Goal: Information Seeking & Learning: Learn about a topic

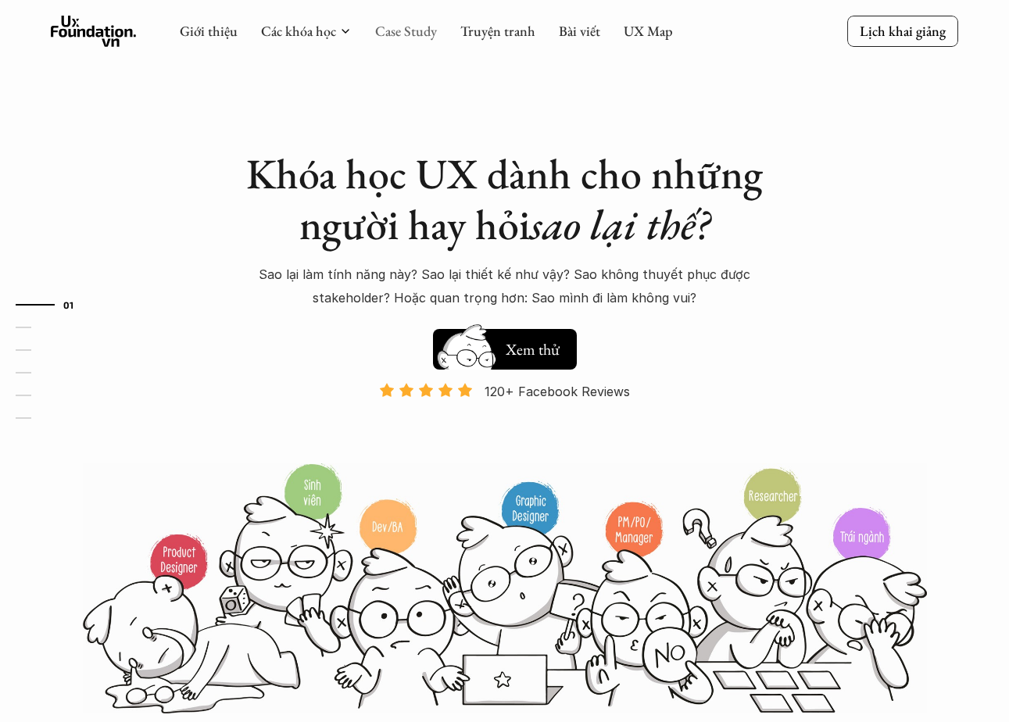
click at [408, 31] on link "Case Study" at bounding box center [406, 31] width 62 height 18
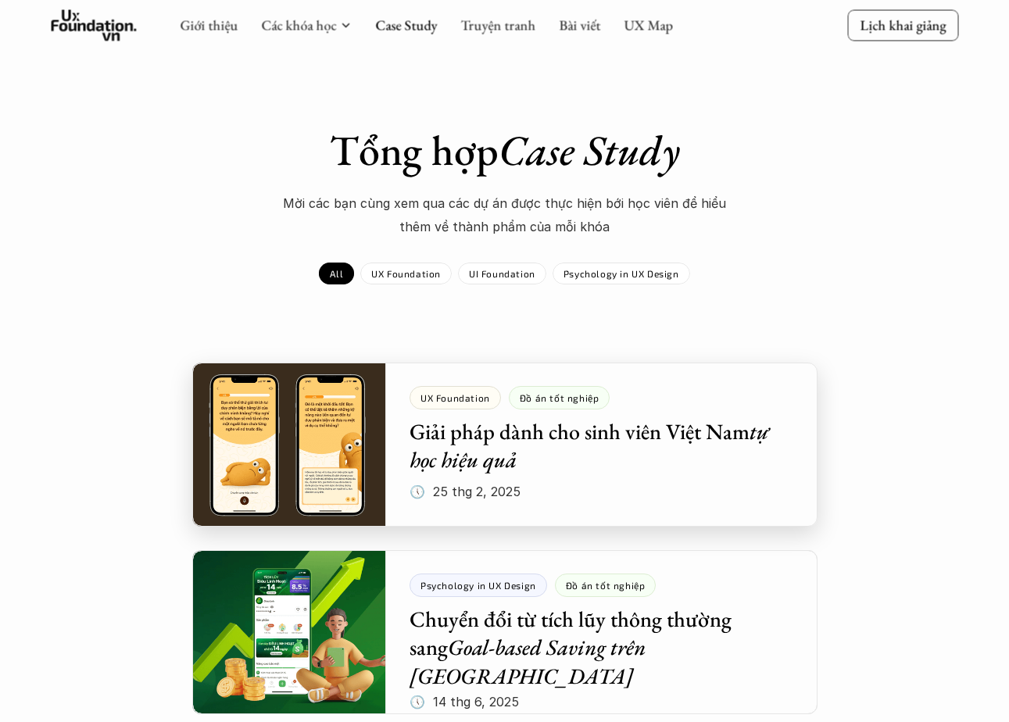
scroll to position [37, 0]
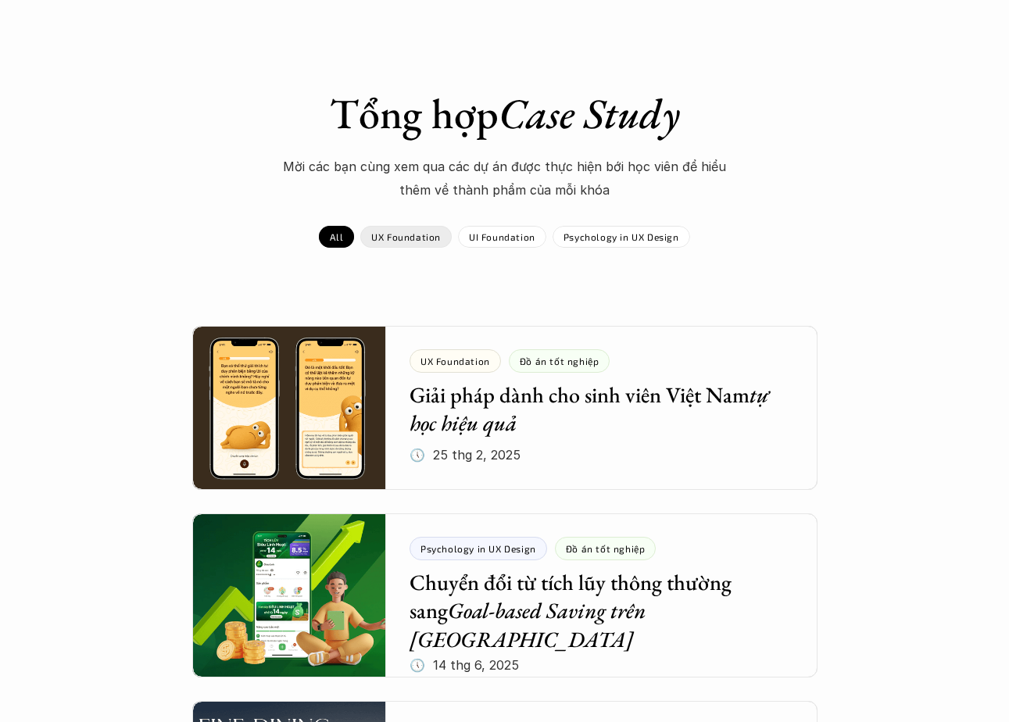
click at [427, 231] on p "UX Foundation" at bounding box center [406, 236] width 70 height 11
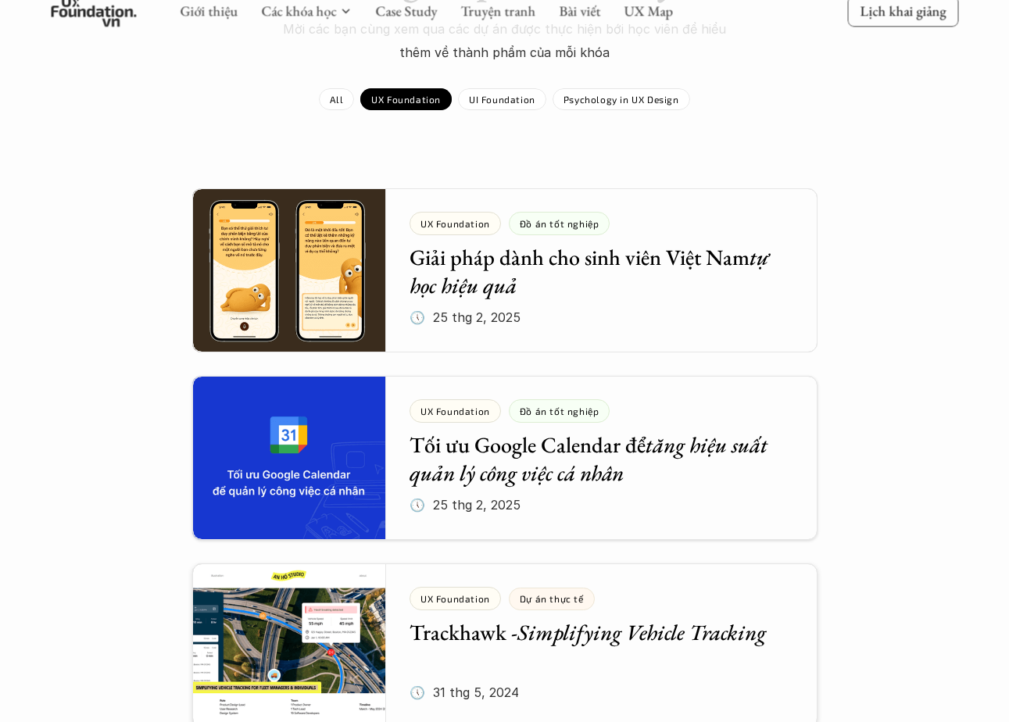
scroll to position [73, 0]
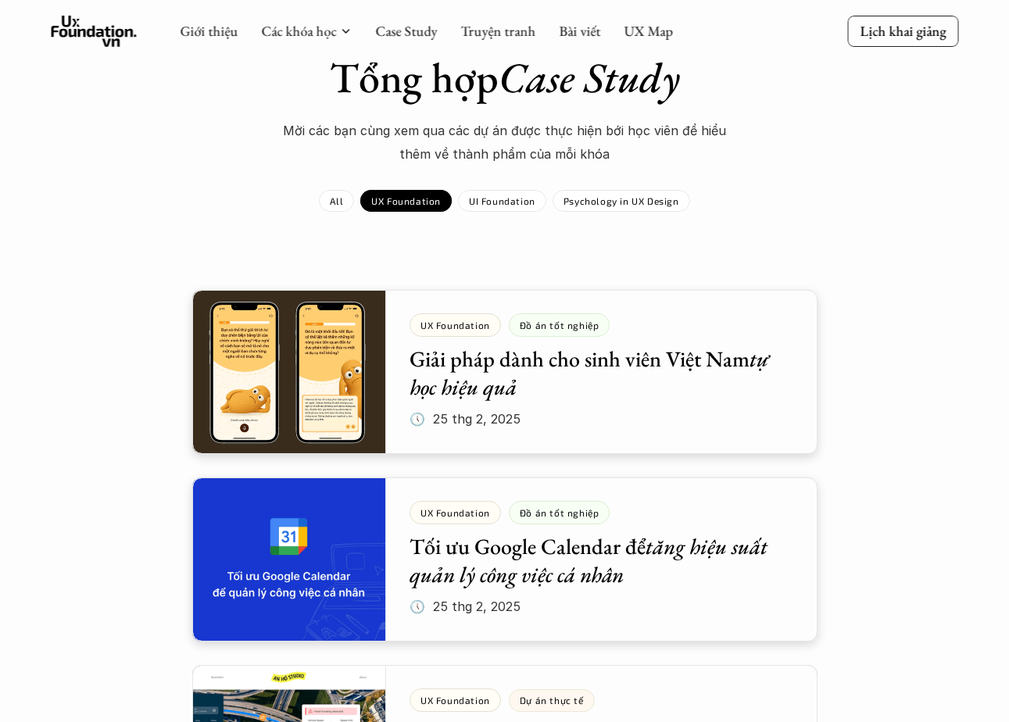
click at [461, 405] on div at bounding box center [504, 372] width 625 height 164
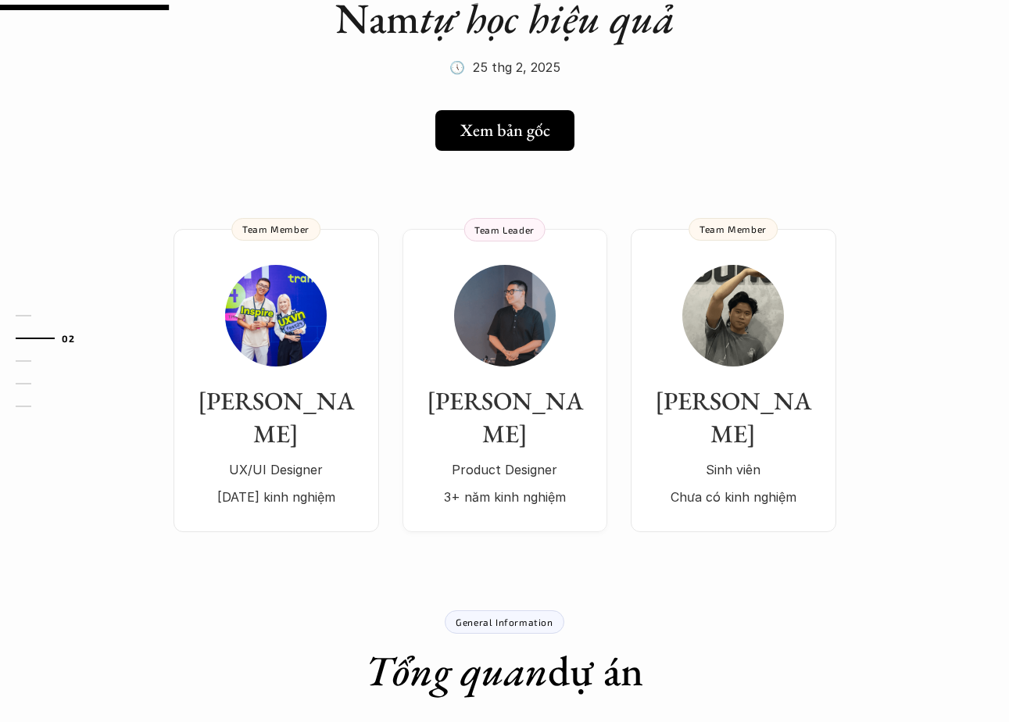
scroll to position [177, 0]
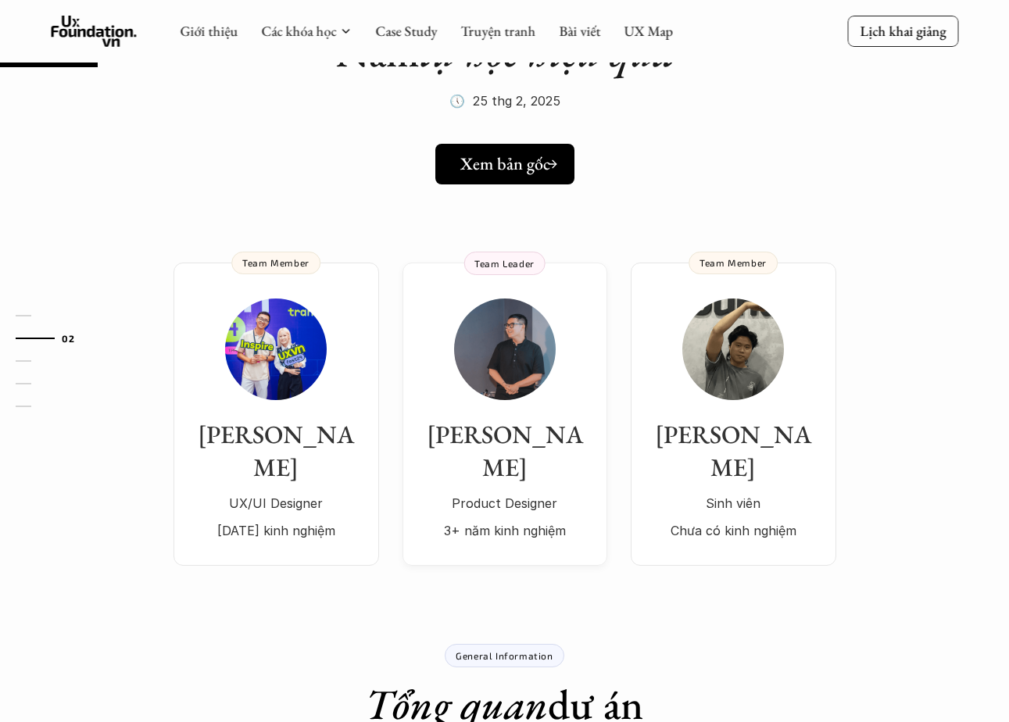
click at [499, 177] on link "Xem bản gốc" at bounding box center [504, 164] width 139 height 41
